Goal: Information Seeking & Learning: Learn about a topic

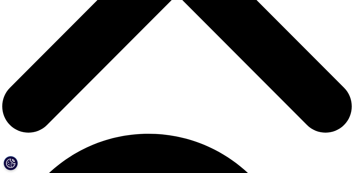
drag, startPoint x: 136, startPoint y: 127, endPoint x: 191, endPoint y: 127, distance: 55.5
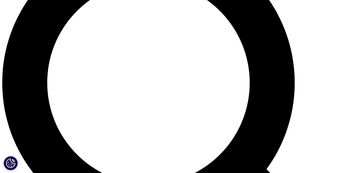
scroll to position [451, 0]
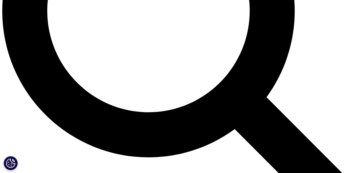
scroll to position [507, 0]
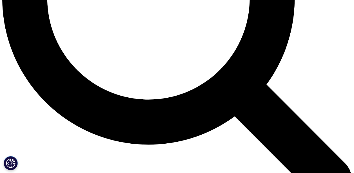
drag, startPoint x: 101, startPoint y: 145, endPoint x: 110, endPoint y: 144, distance: 9.4
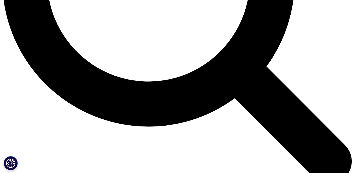
scroll to position [535, 0]
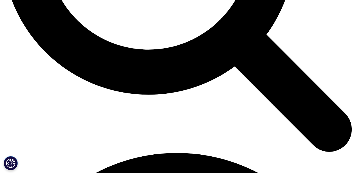
scroll to position [564, 0]
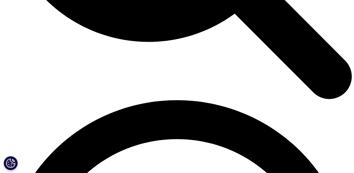
scroll to position [620, 0]
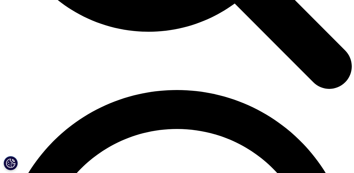
drag, startPoint x: 174, startPoint y: 89, endPoint x: 217, endPoint y: 88, distance: 42.6
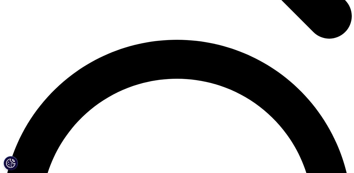
scroll to position [704, 0]
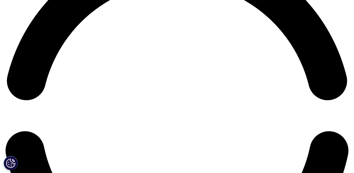
scroll to position [789, 0]
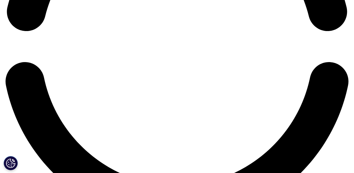
scroll to position [845, 0]
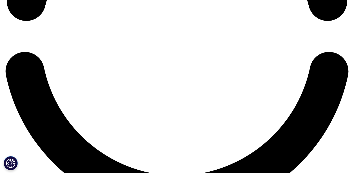
drag, startPoint x: 117, startPoint y: 76, endPoint x: 211, endPoint y: 79, distance: 93.9
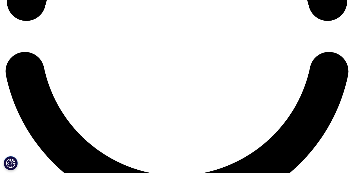
drag, startPoint x: 132, startPoint y: 84, endPoint x: 149, endPoint y: 85, distance: 16.4
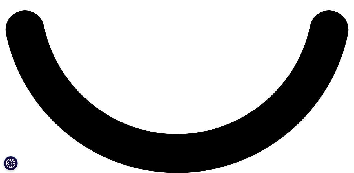
scroll to position [902, 0]
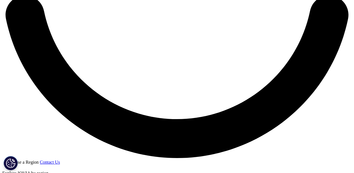
drag, startPoint x: 86, startPoint y: 123, endPoint x: 150, endPoint y: 122, distance: 63.7
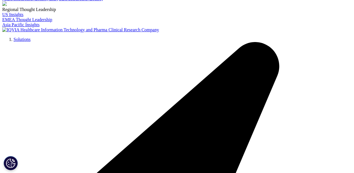
scroll to position [1155, 0]
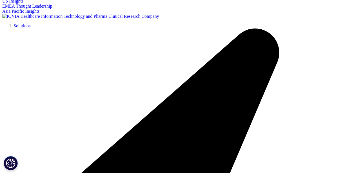
drag, startPoint x: 117, startPoint y: 112, endPoint x: 163, endPoint y: 113, distance: 46.2
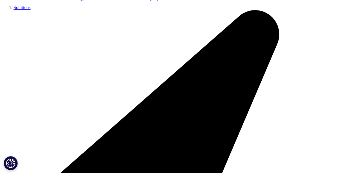
scroll to position [1183, 0]
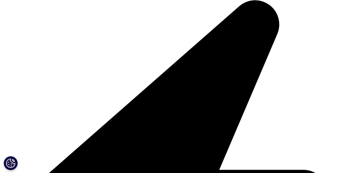
drag, startPoint x: 107, startPoint y: 128, endPoint x: 150, endPoint y: 128, distance: 43.4
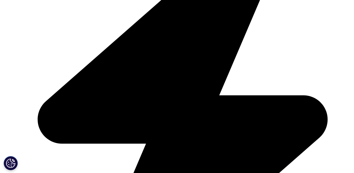
scroll to position [1268, 0]
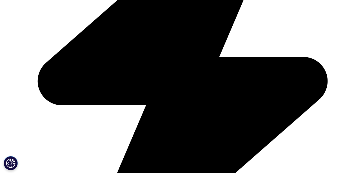
scroll to position [1324, 0]
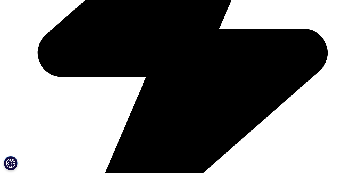
drag, startPoint x: 101, startPoint y: 118, endPoint x: 148, endPoint y: 117, distance: 47.1
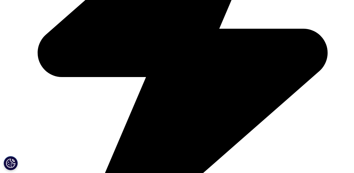
drag, startPoint x: 156, startPoint y: 71, endPoint x: 210, endPoint y: 75, distance: 54.5
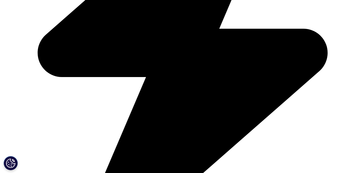
drag, startPoint x: 178, startPoint y: 47, endPoint x: 201, endPoint y: 48, distance: 22.3
copy p "[MEDICAL_DATA]"
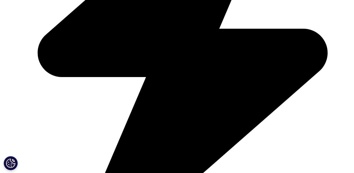
drag, startPoint x: 88, startPoint y: 110, endPoint x: 132, endPoint y: 111, distance: 44.5
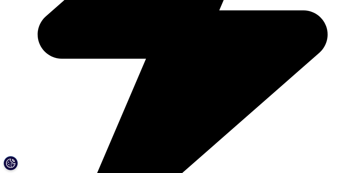
scroll to position [1352, 0]
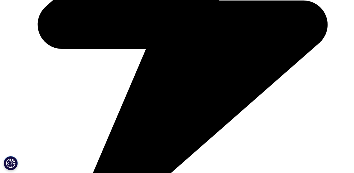
drag, startPoint x: 83, startPoint y: 138, endPoint x: 173, endPoint y: 136, distance: 90.5
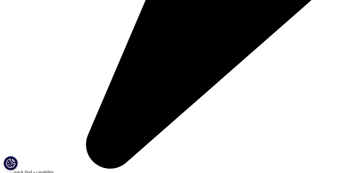
scroll to position [1409, 0]
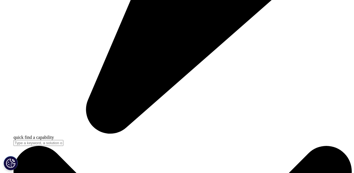
scroll to position [1465, 0]
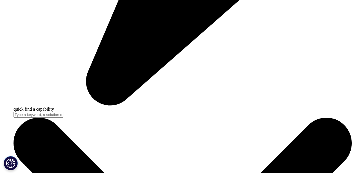
drag, startPoint x: 142, startPoint y: 126, endPoint x: 218, endPoint y: 126, distance: 75.2
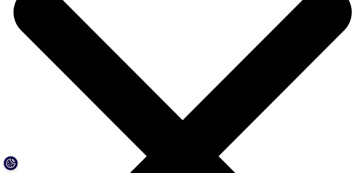
scroll to position [1606, 0]
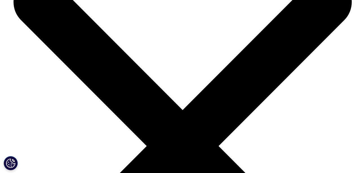
drag, startPoint x: 106, startPoint y: 118, endPoint x: 150, endPoint y: 121, distance: 44.3
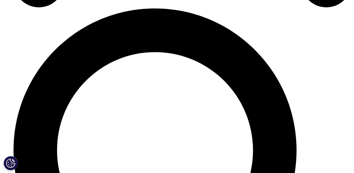
scroll to position [1916, 0]
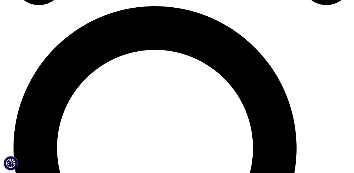
drag, startPoint x: 72, startPoint y: 135, endPoint x: 141, endPoint y: 136, distance: 69.0
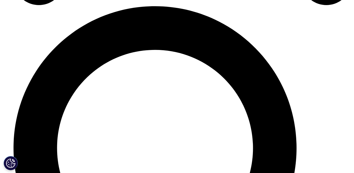
drag, startPoint x: 68, startPoint y: 150, endPoint x: 127, endPoint y: 150, distance: 58.6
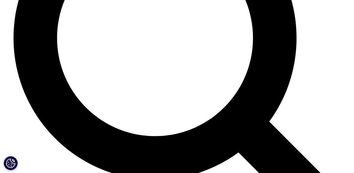
scroll to position [2029, 0]
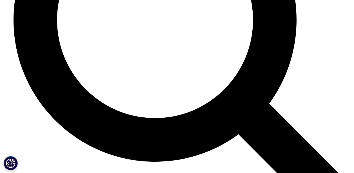
scroll to position [2057, 0]
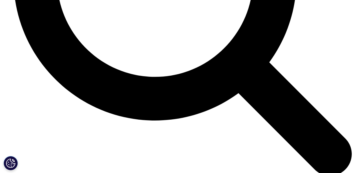
drag, startPoint x: 115, startPoint y: 137, endPoint x: 127, endPoint y: 136, distance: 11.9
drag, startPoint x: 147, startPoint y: 136, endPoint x: 224, endPoint y: 138, distance: 77.5
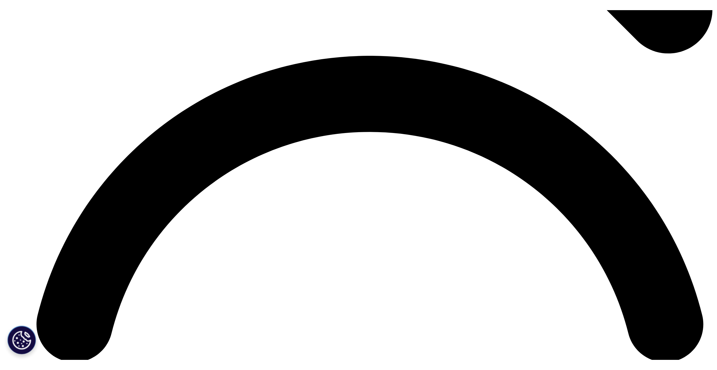
scroll to position [2254, 0]
